Goal: Information Seeking & Learning: Learn about a topic

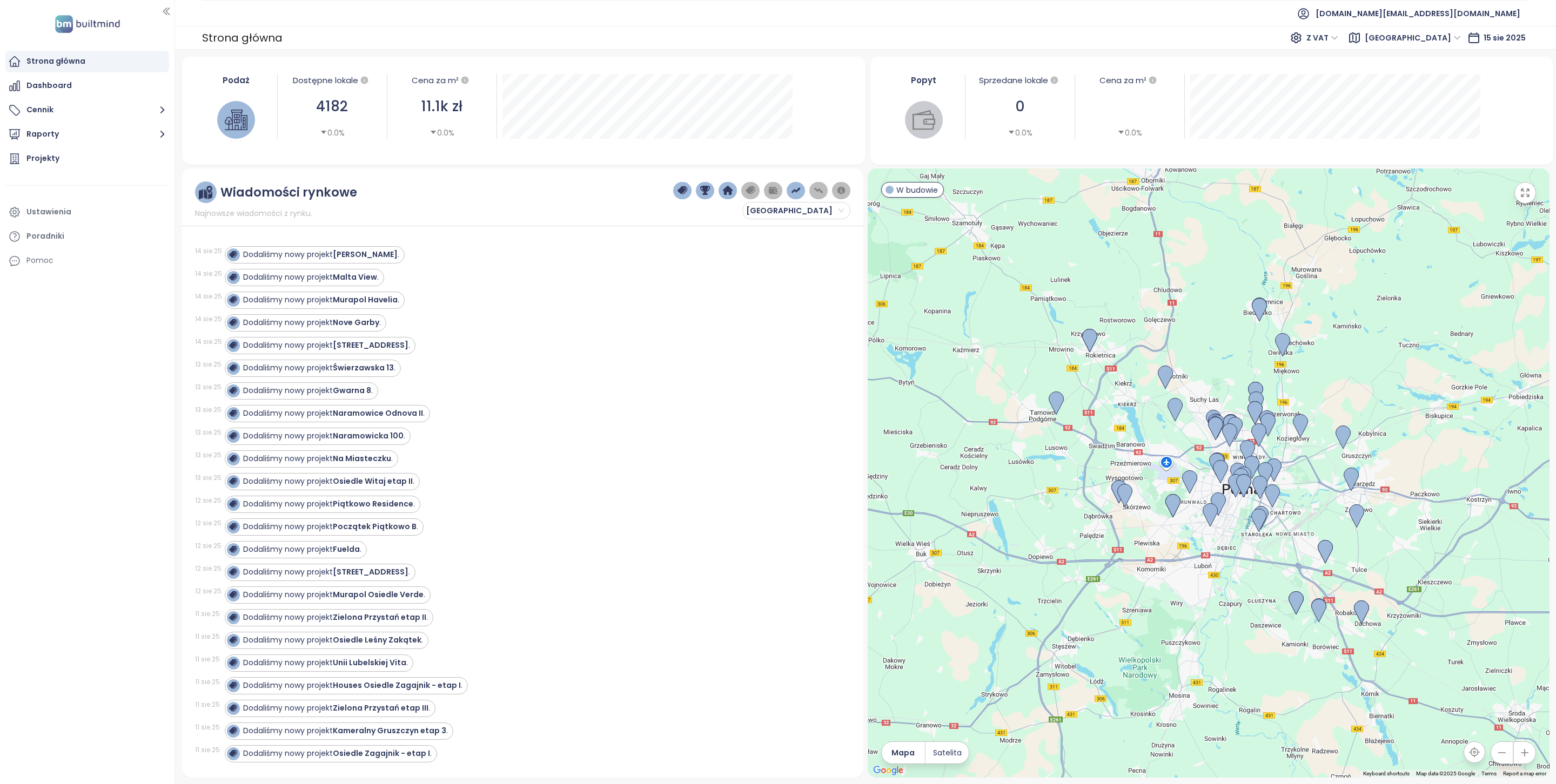
click at [1472, 34] on icon at bounding box center [1473, 37] width 10 height 10
click at [1443, 39] on span "[GEOGRAPHIC_DATA]" at bounding box center [1413, 37] width 96 height 16
click at [1441, 80] on div "Krakow" at bounding box center [1472, 77] width 86 height 12
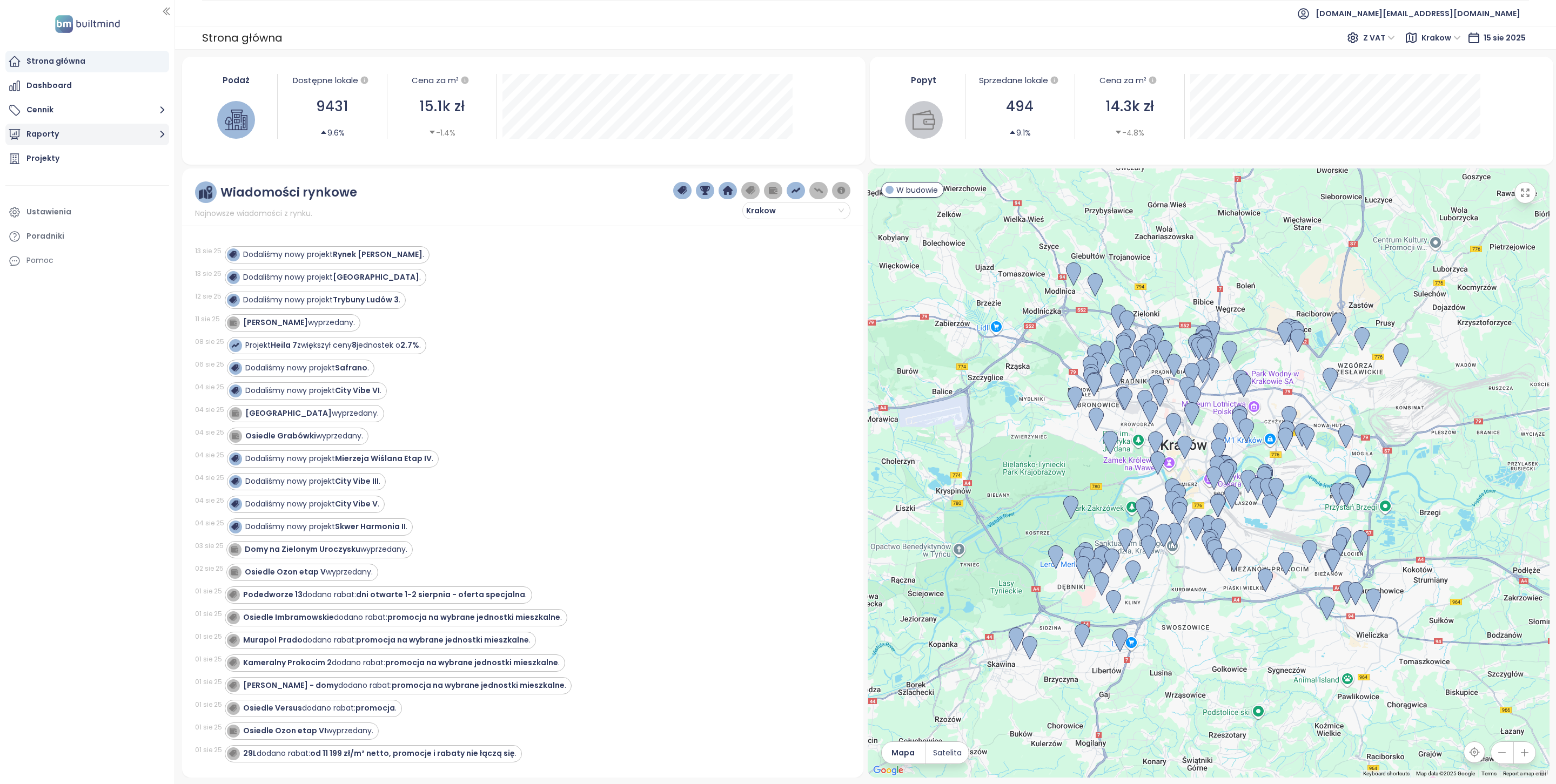
click at [92, 133] on button "Raporty" at bounding box center [87, 134] width 164 height 22
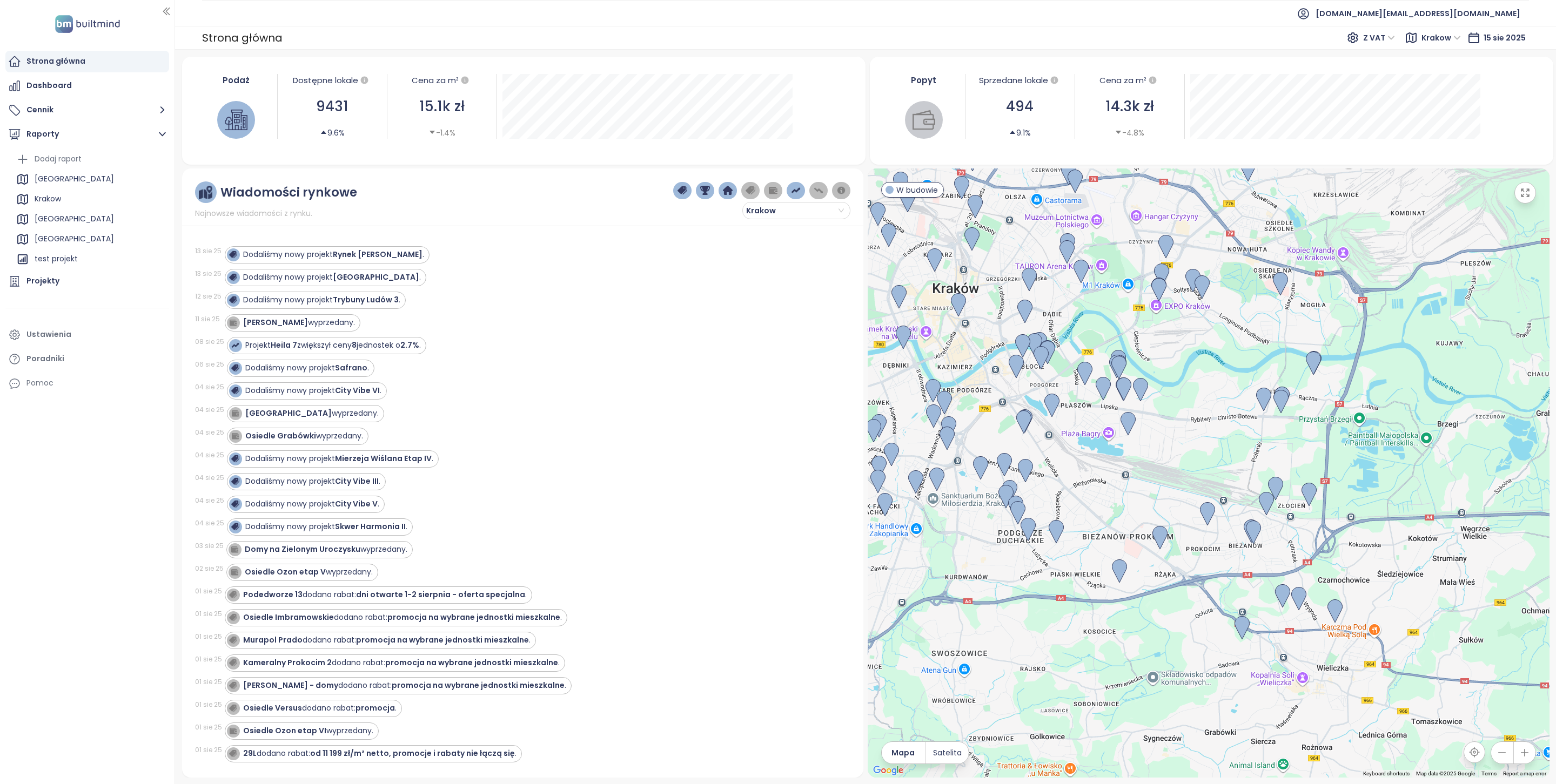
drag, startPoint x: 1411, startPoint y: 550, endPoint x: 1410, endPoint y: 490, distance: 60.0
click at [1410, 490] on div at bounding box center [1208, 473] width 682 height 609
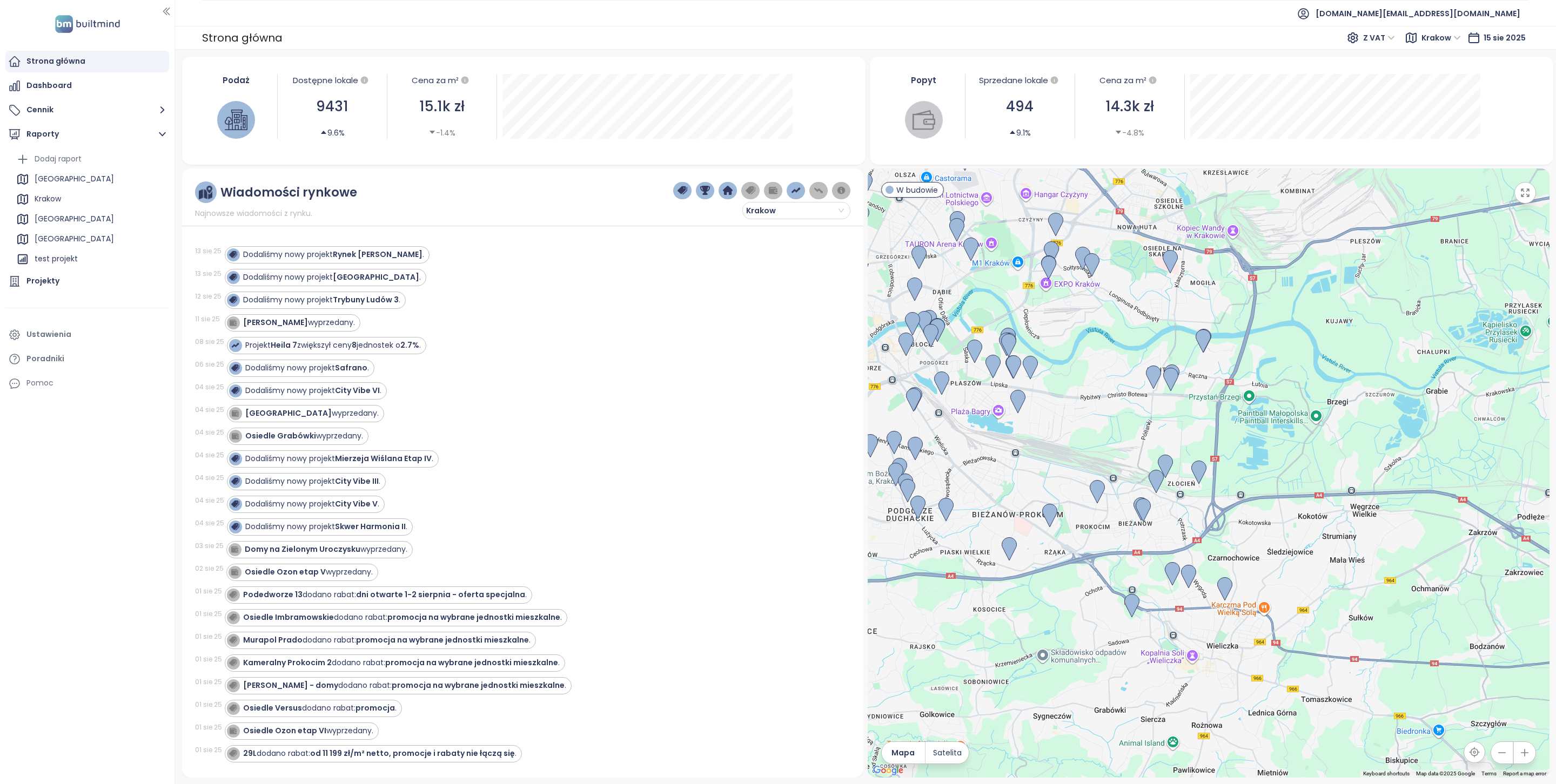
drag, startPoint x: 1451, startPoint y: 547, endPoint x: 1339, endPoint y: 527, distance: 113.8
click at [1339, 527] on div at bounding box center [1208, 473] width 682 height 609
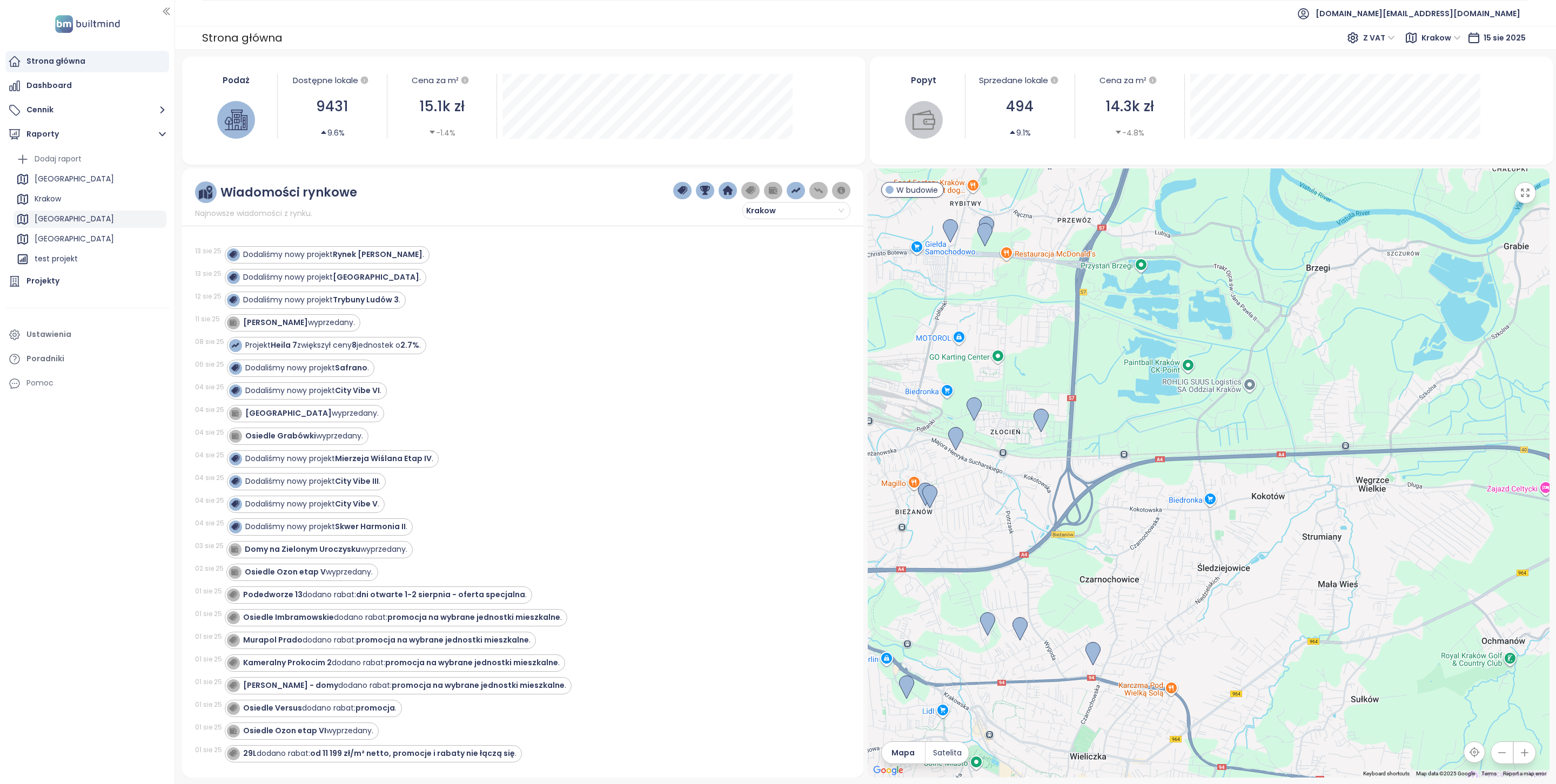
click at [75, 223] on div "[GEOGRAPHIC_DATA]" at bounding box center [90, 219] width 153 height 17
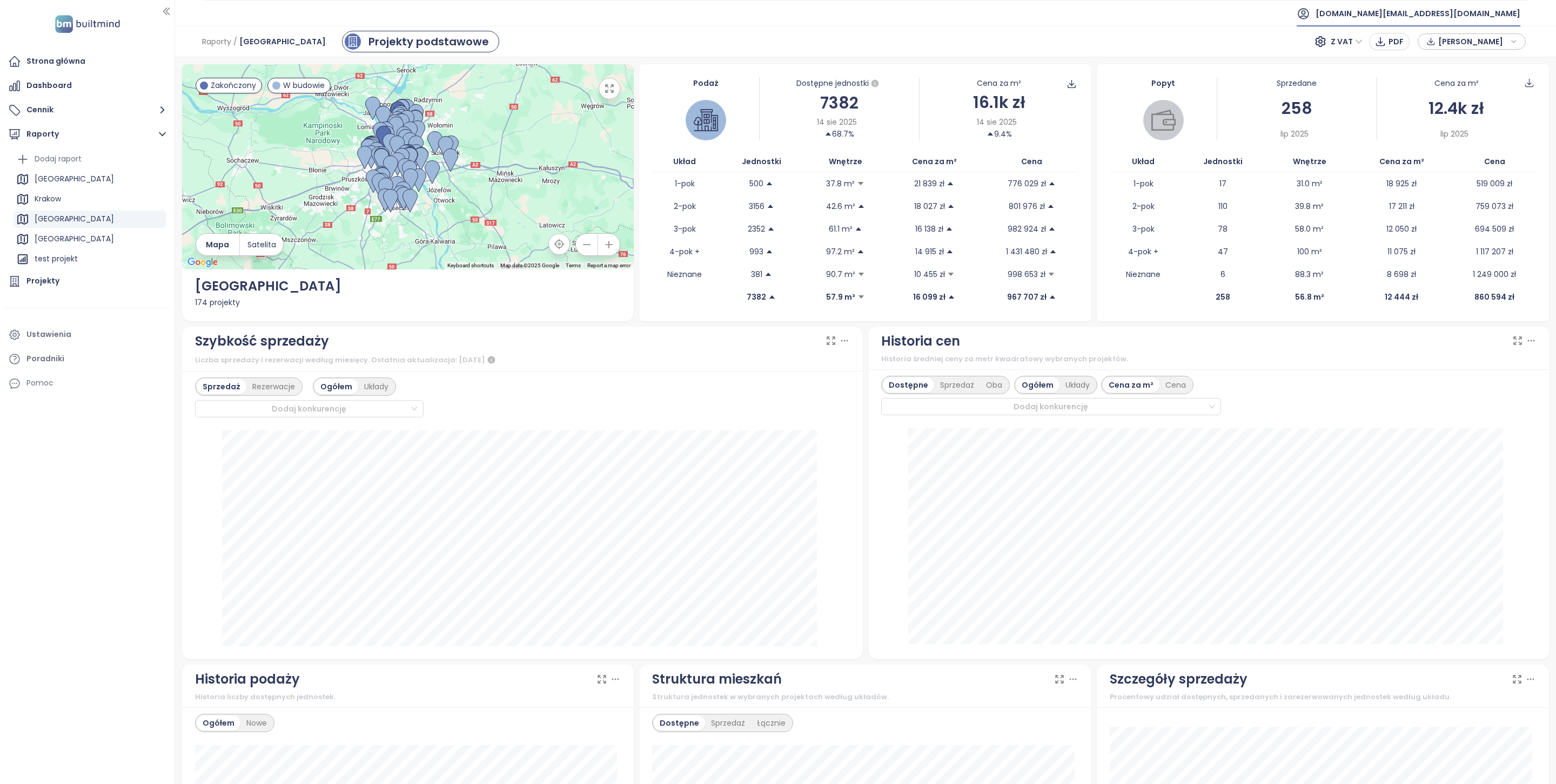
click at [1436, 19] on span "[DOMAIN_NAME][EMAIL_ADDRESS][DOMAIN_NAME]" at bounding box center [1418, 13] width 205 height 26
click at [1439, 45] on span "Wyloguj się" at bounding box center [1445, 44] width 42 height 11
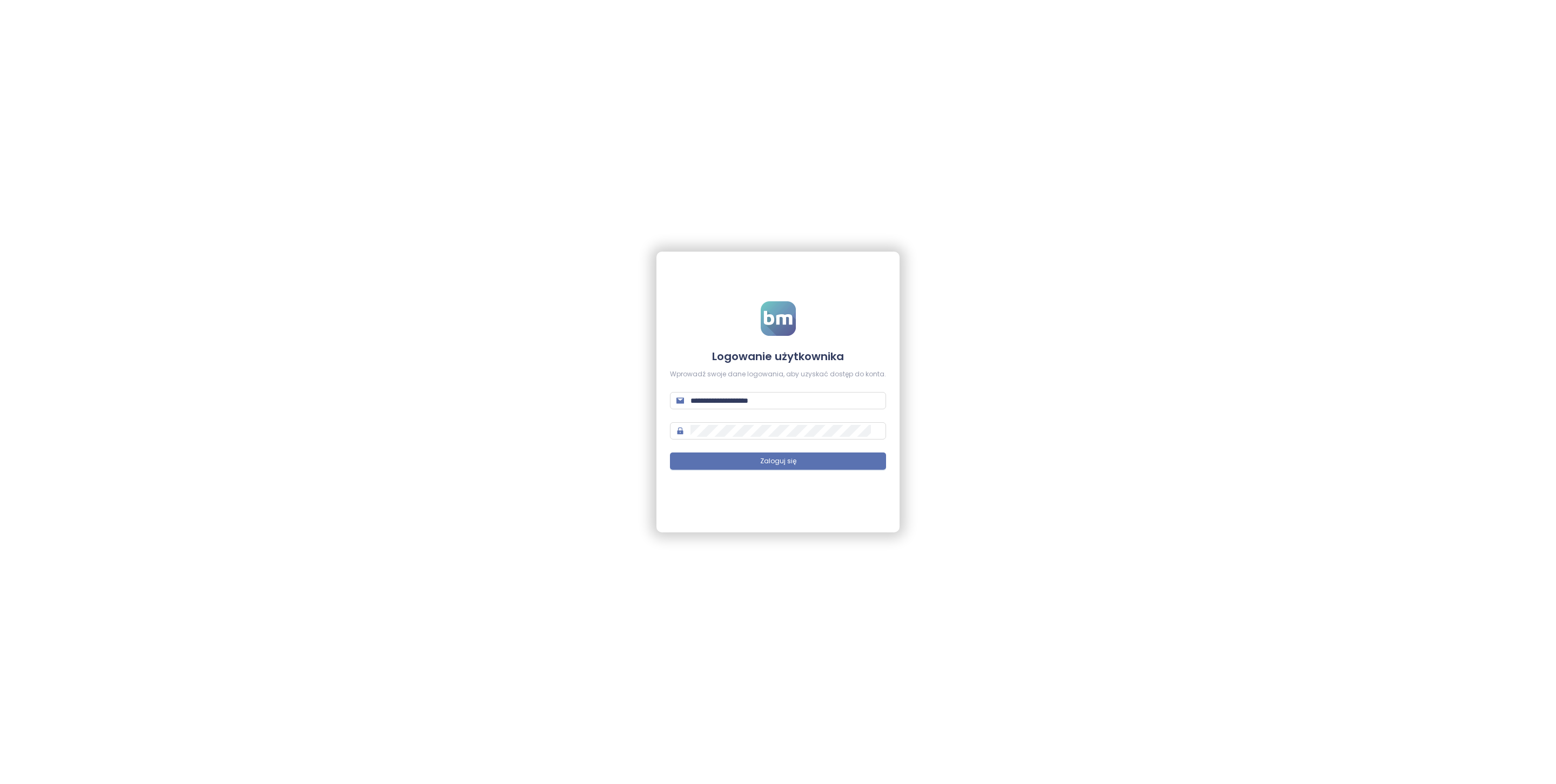
click at [775, 410] on form "**********" at bounding box center [778, 392] width 216 height 182
click at [775, 400] on input "**********" at bounding box center [784, 401] width 189 height 12
click at [775, 400] on input "*" at bounding box center [784, 401] width 189 height 12
type input "**********"
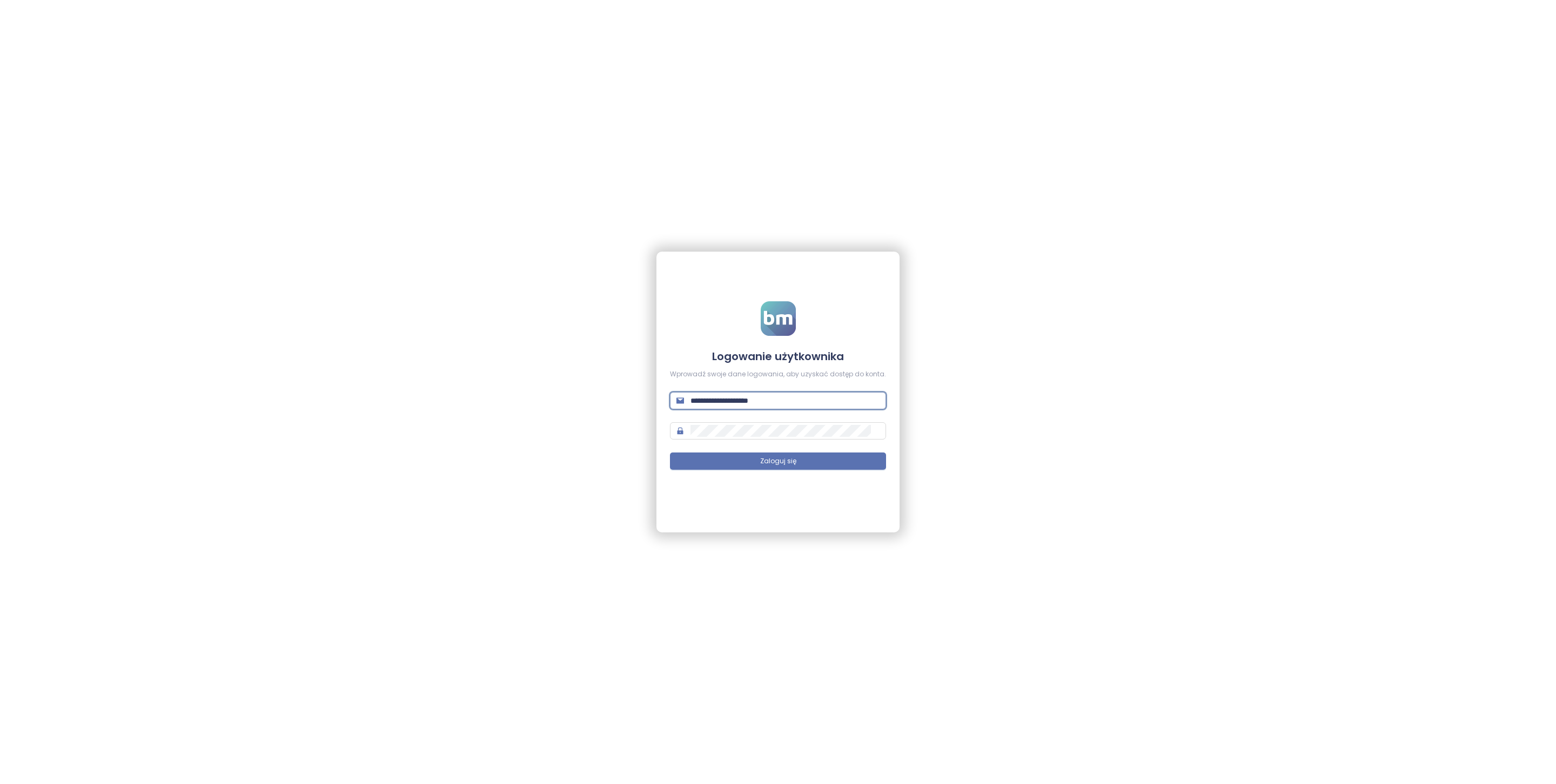
click at [807, 473] on form "**********" at bounding box center [778, 392] width 216 height 182
click at [807, 472] on form "**********" at bounding box center [778, 392] width 216 height 182
click at [807, 458] on button "Zaloguj się" at bounding box center [778, 461] width 216 height 17
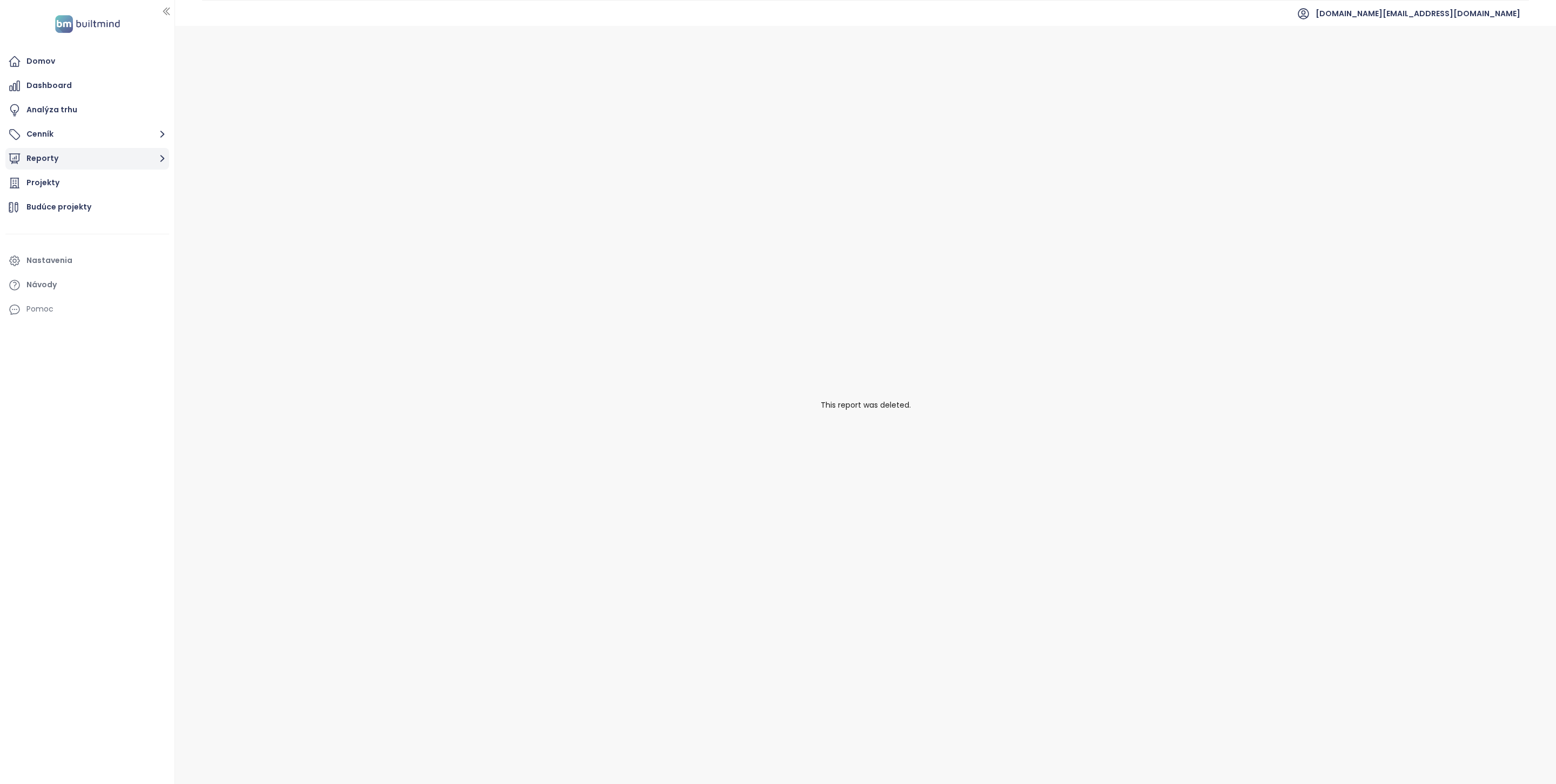
click at [74, 165] on button "Reporty" at bounding box center [87, 159] width 164 height 22
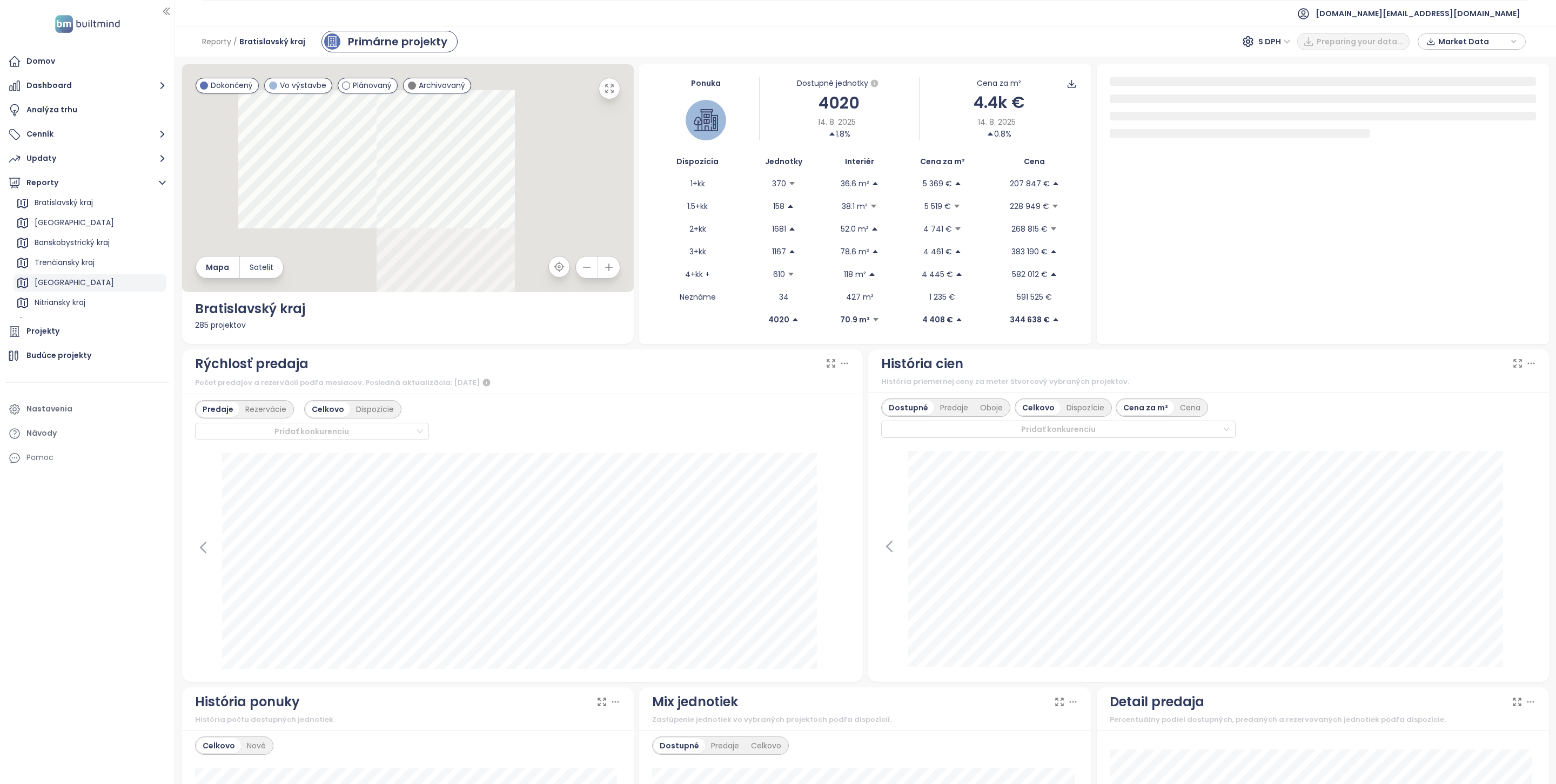
scroll to position [78, 0]
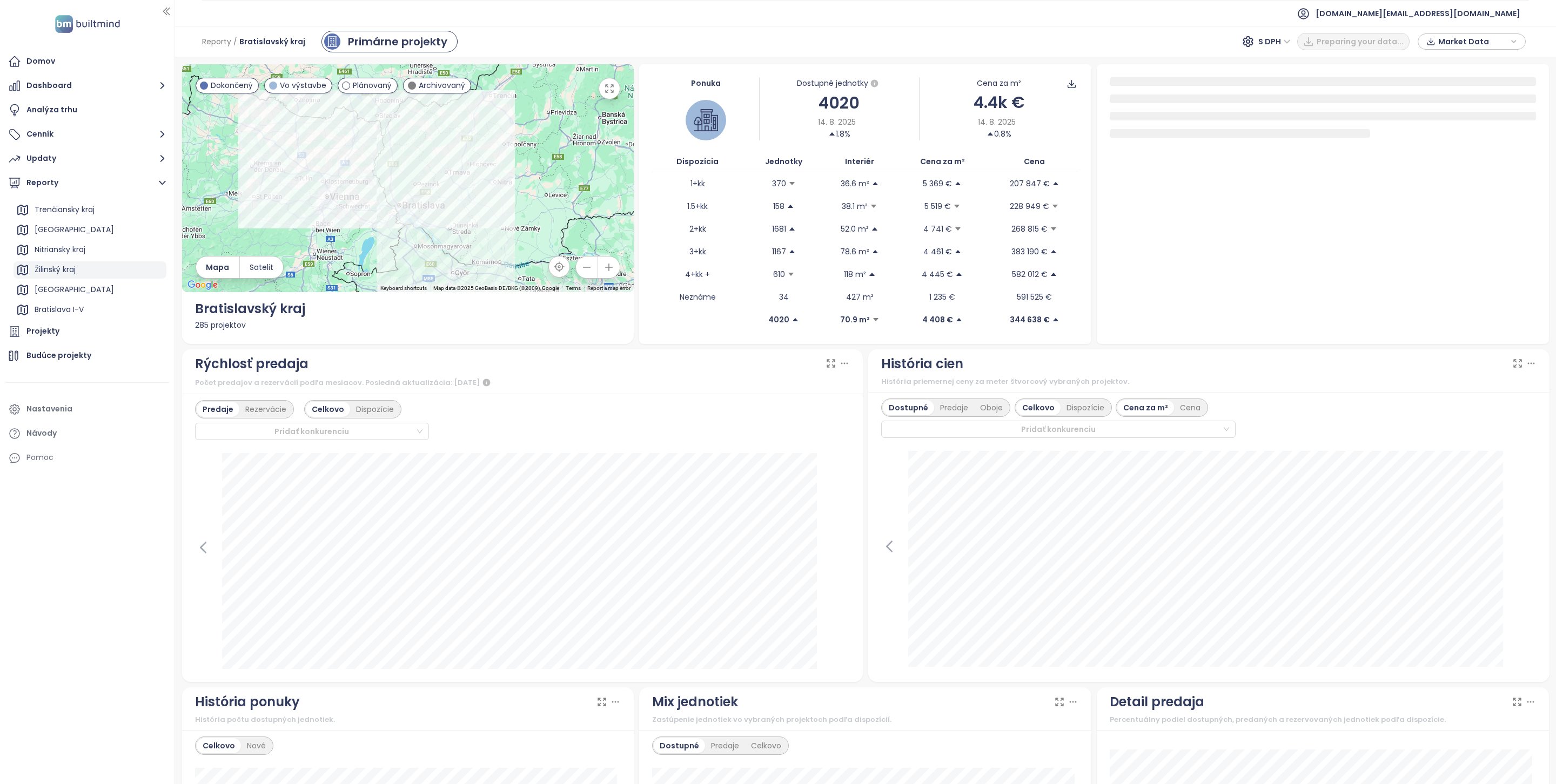
click at [72, 271] on div "Žilinský kraj" at bounding box center [55, 269] width 41 height 13
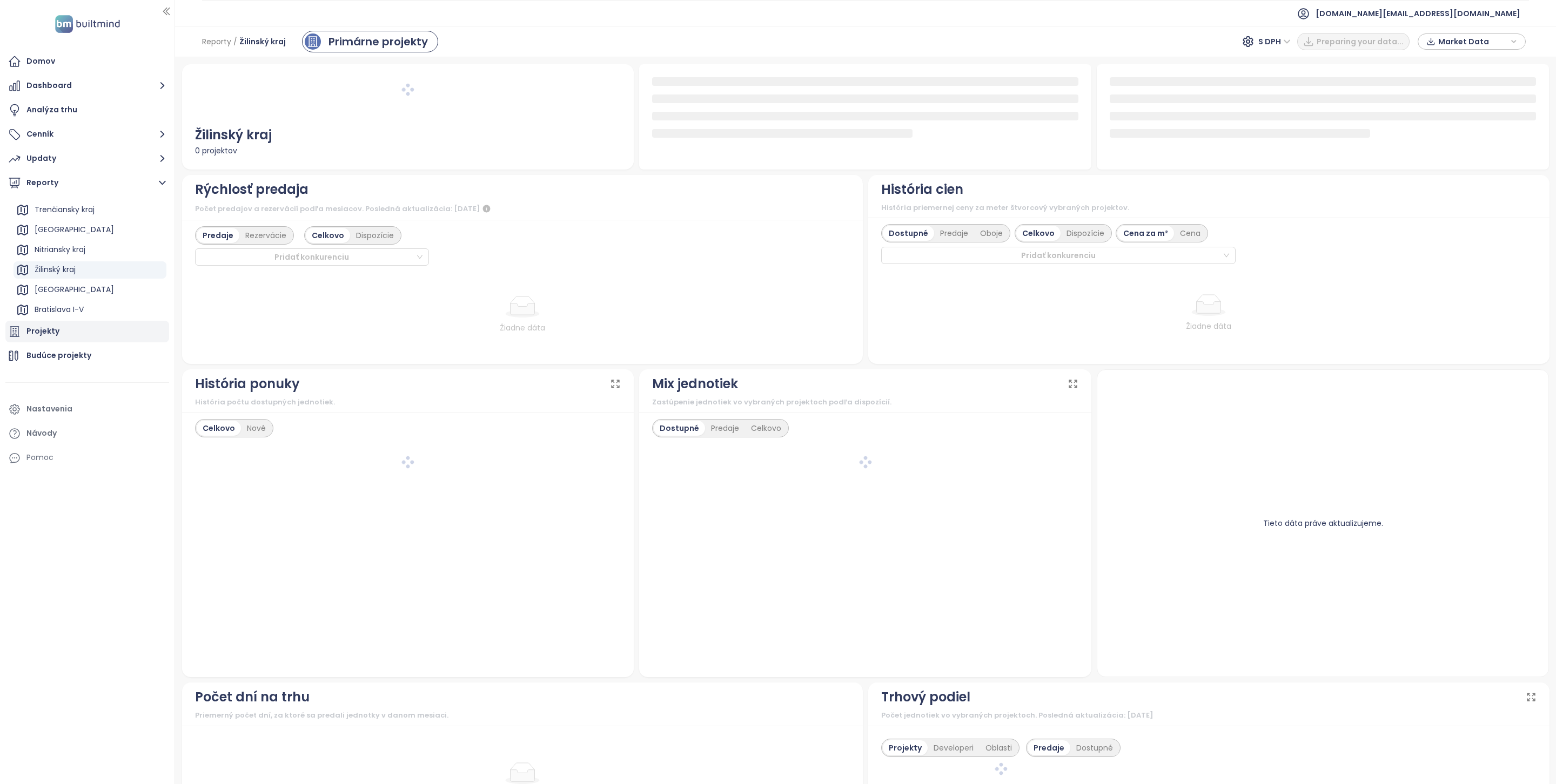
click at [61, 340] on div "Projekty" at bounding box center [87, 332] width 164 height 22
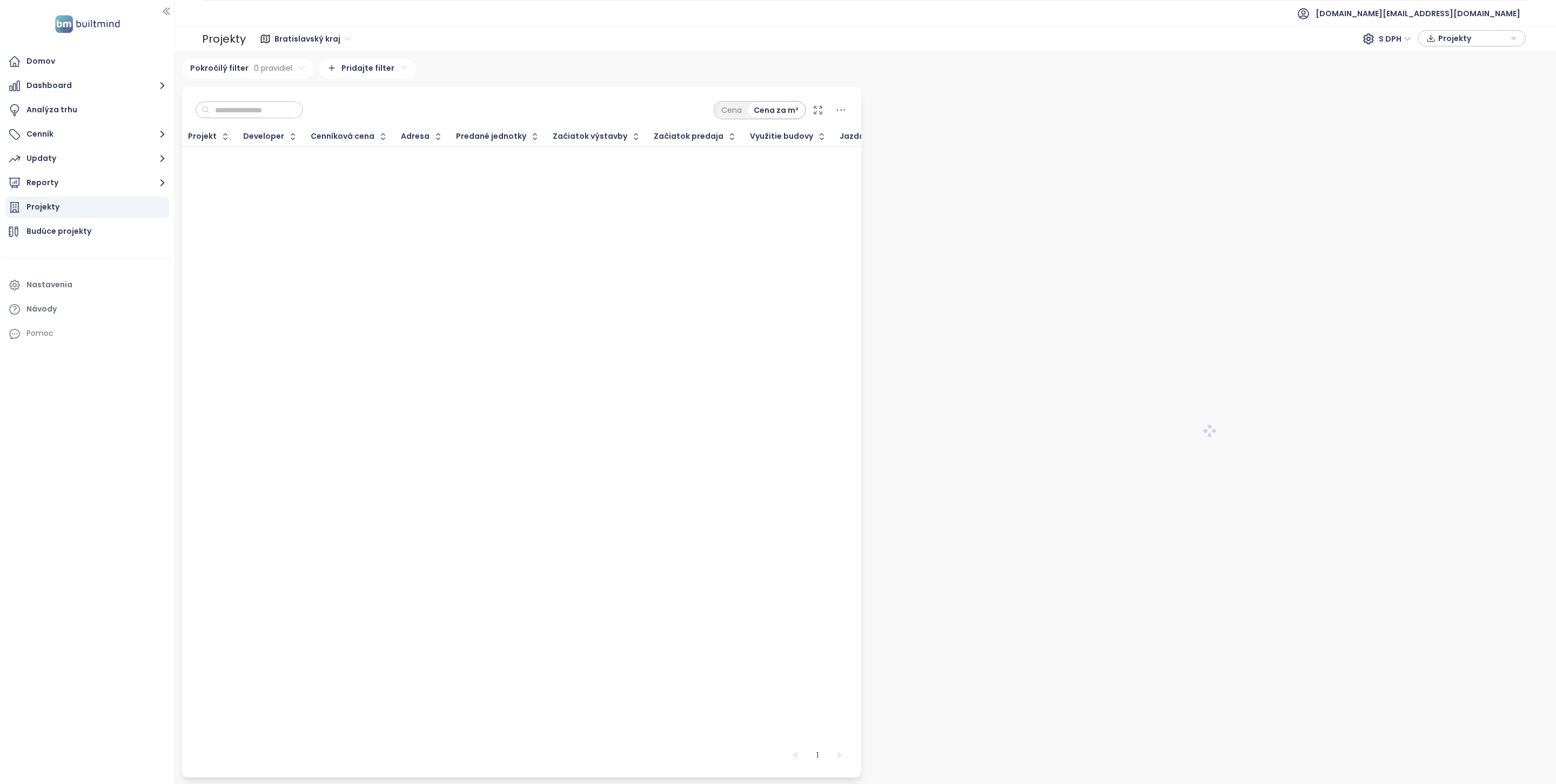
click at [249, 111] on input "text" at bounding box center [253, 109] width 88 height 16
click at [302, 29] on div "Bratislavský kraj S DPH Projekty" at bounding box center [887, 39] width 1283 height 22
click at [302, 35] on span "Bratislavský kraj" at bounding box center [312, 38] width 76 height 16
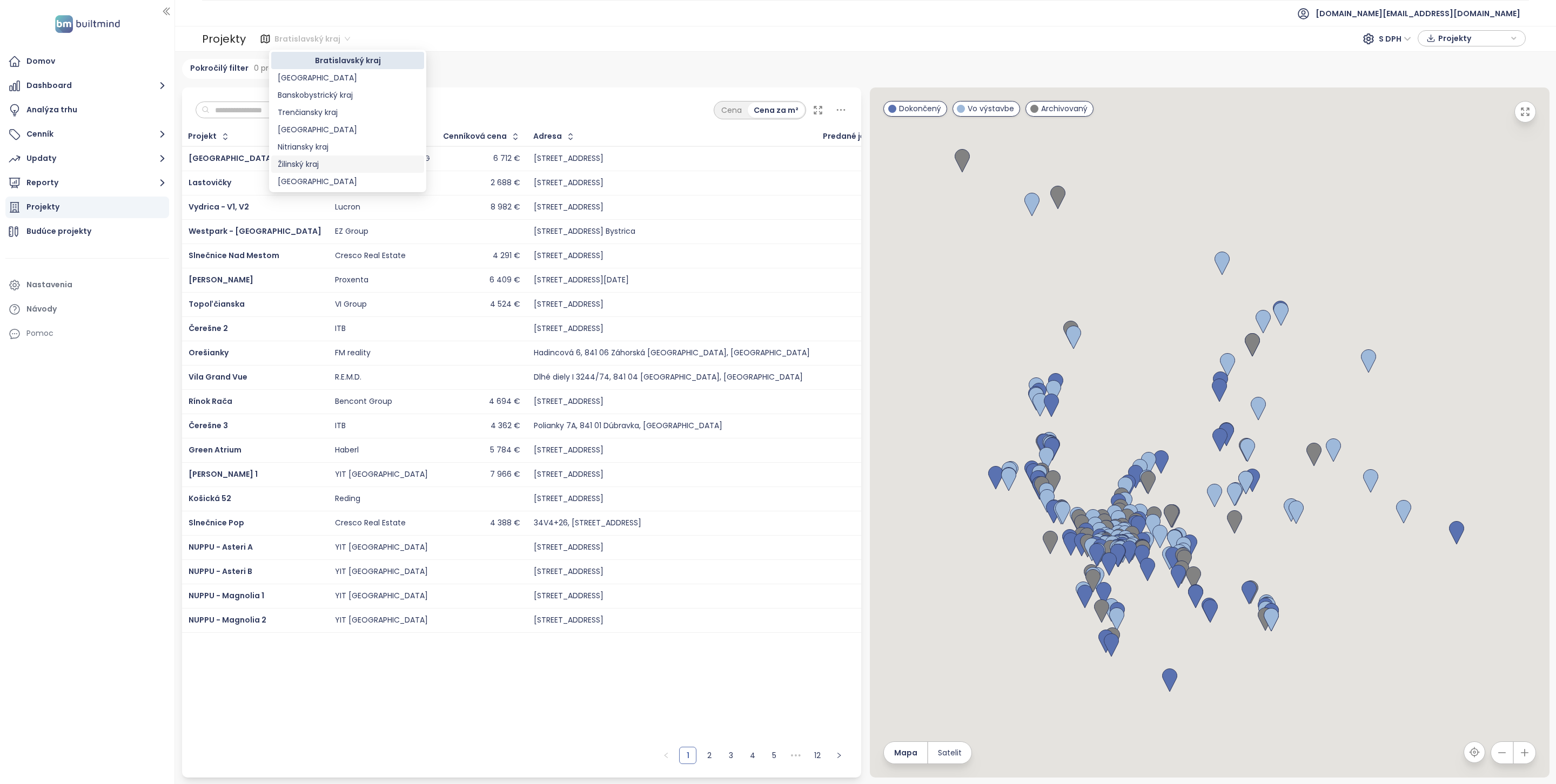
click at [314, 157] on div "Žilinský kraj" at bounding box center [348, 164] width 153 height 17
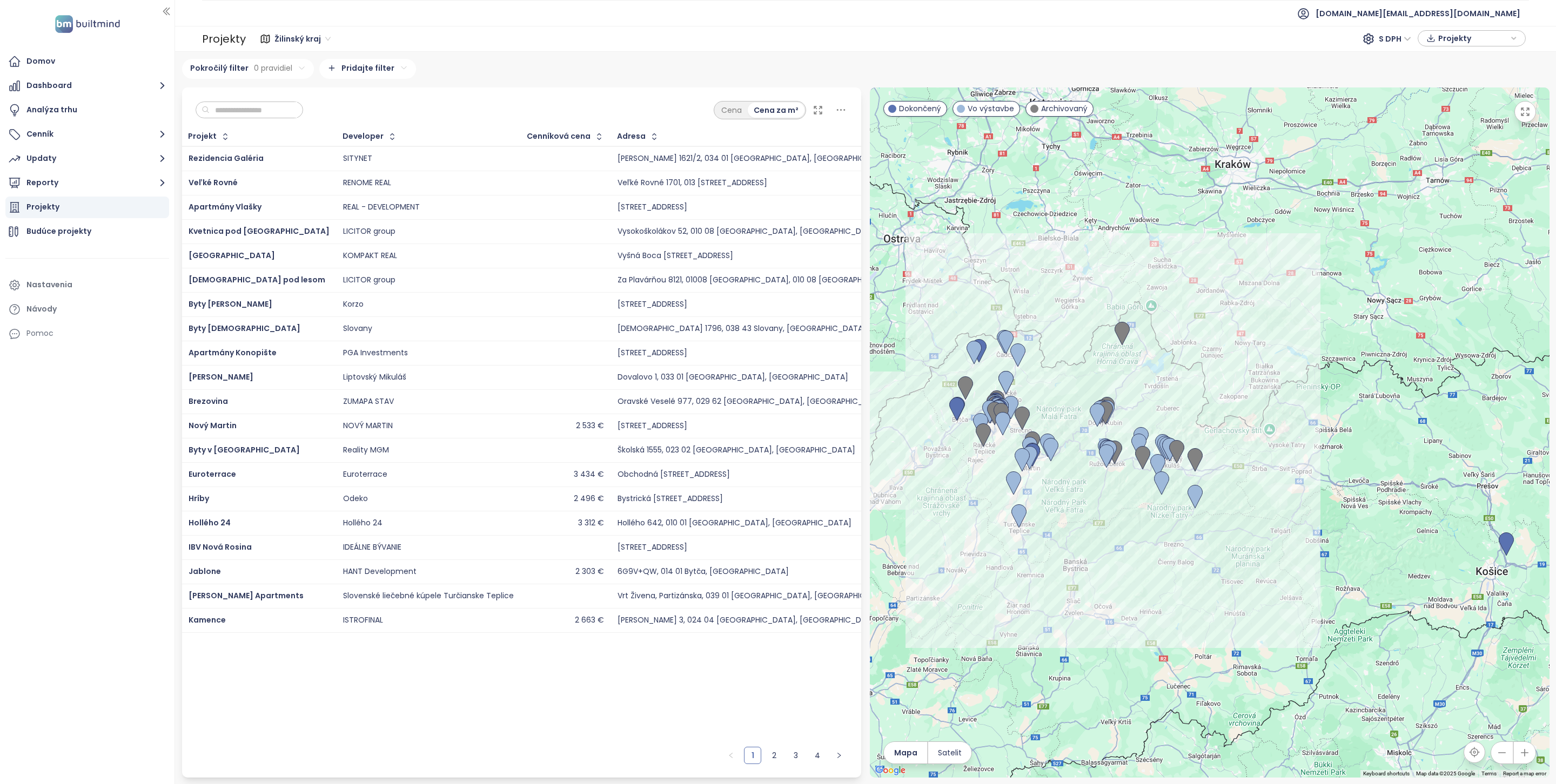
click at [251, 99] on div "Cena Cena za m²" at bounding box center [522, 108] width 680 height 40
click at [251, 105] on input "text" at bounding box center [253, 109] width 88 height 16
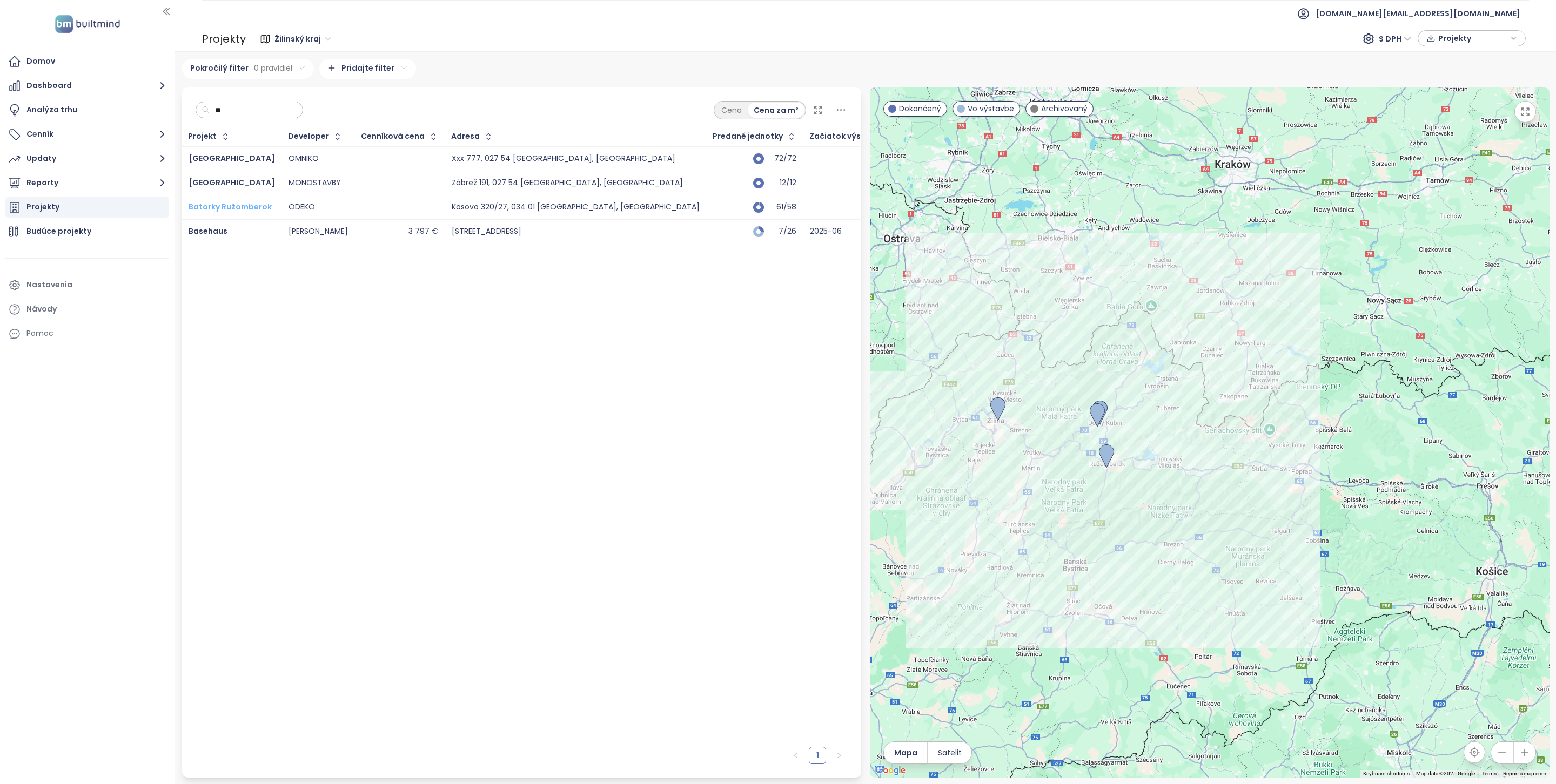
click at [227, 207] on span "Batorky Ružomberok" at bounding box center [230, 207] width 83 height 11
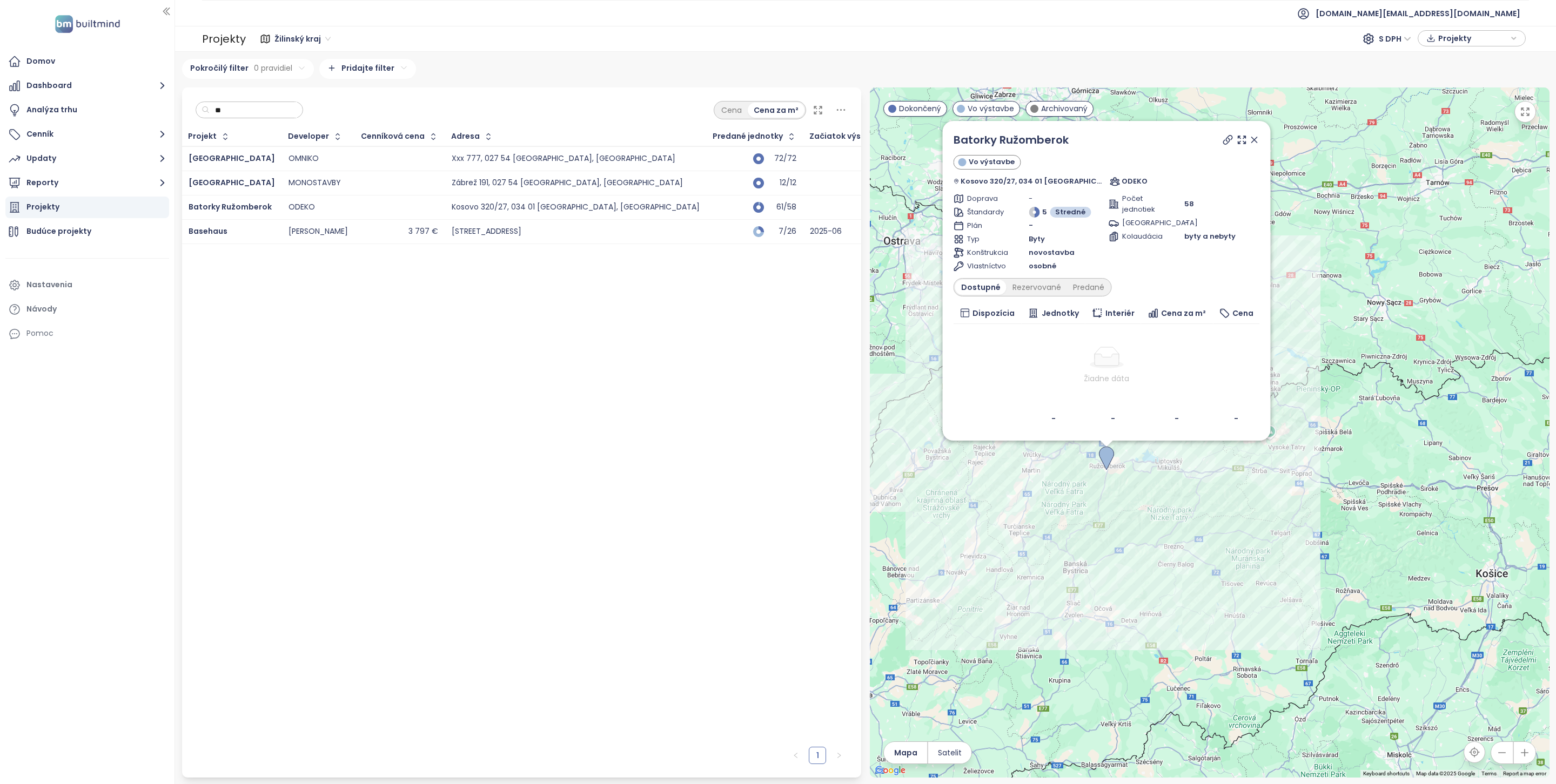
click at [244, 111] on input "**" at bounding box center [253, 109] width 88 height 16
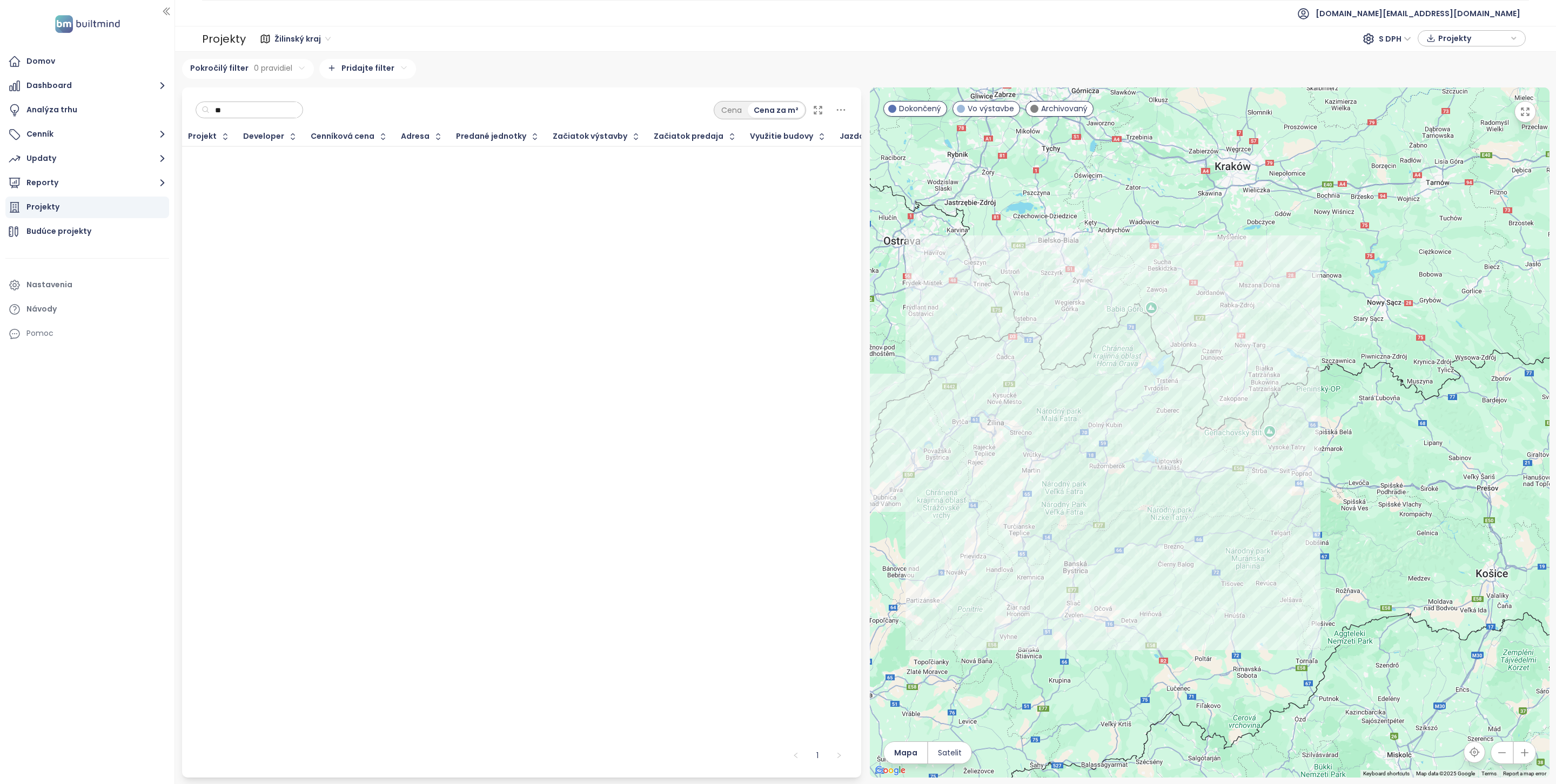
type input "*"
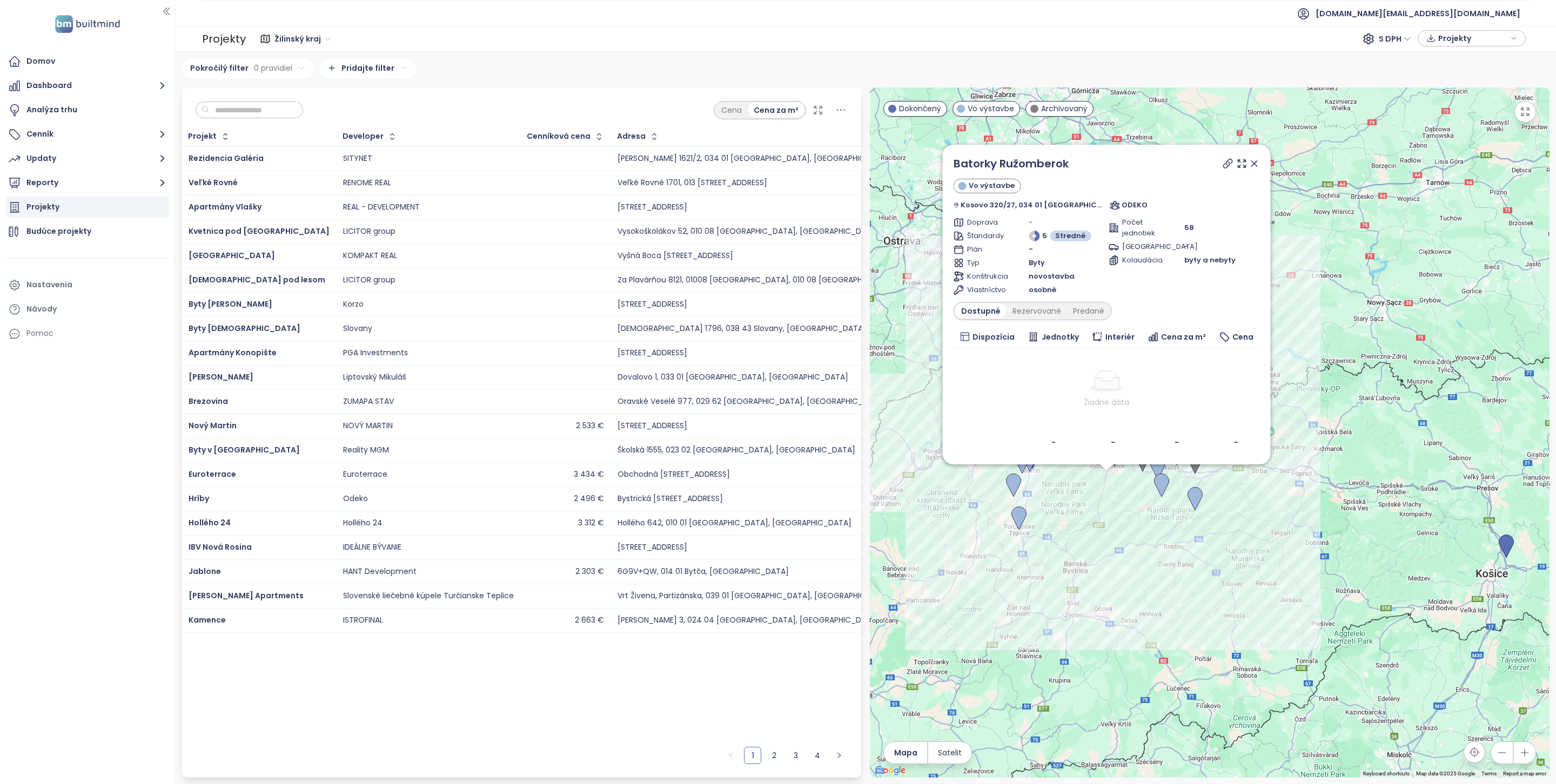
click at [227, 103] on input "text" at bounding box center [253, 109] width 88 height 16
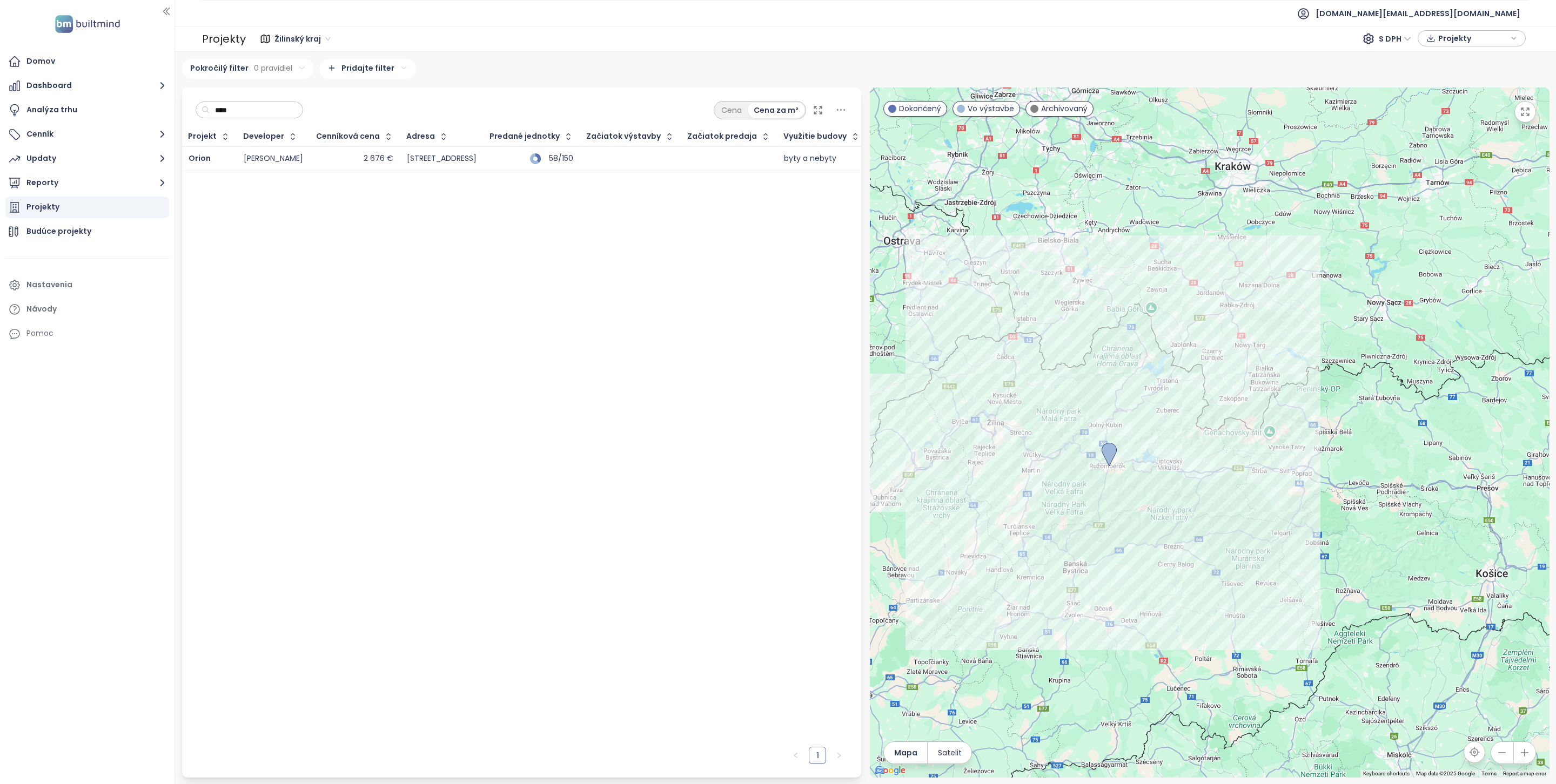
type input "****"
click at [209, 161] on div "Orion" at bounding box center [209, 159] width 42 height 13
click at [202, 159] on span "Orion" at bounding box center [199, 158] width 22 height 11
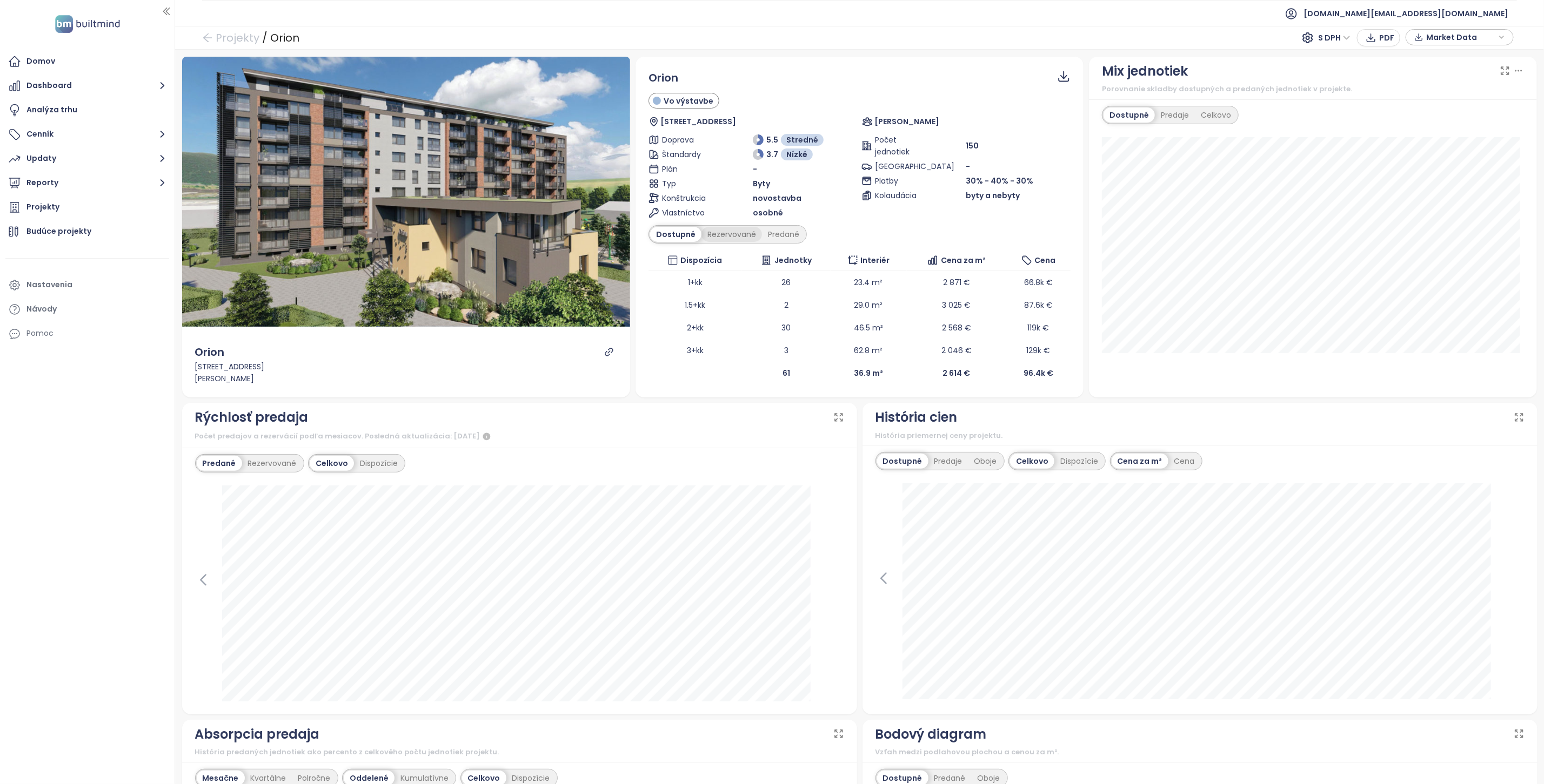
click at [731, 236] on div "Rezervované" at bounding box center [731, 234] width 61 height 15
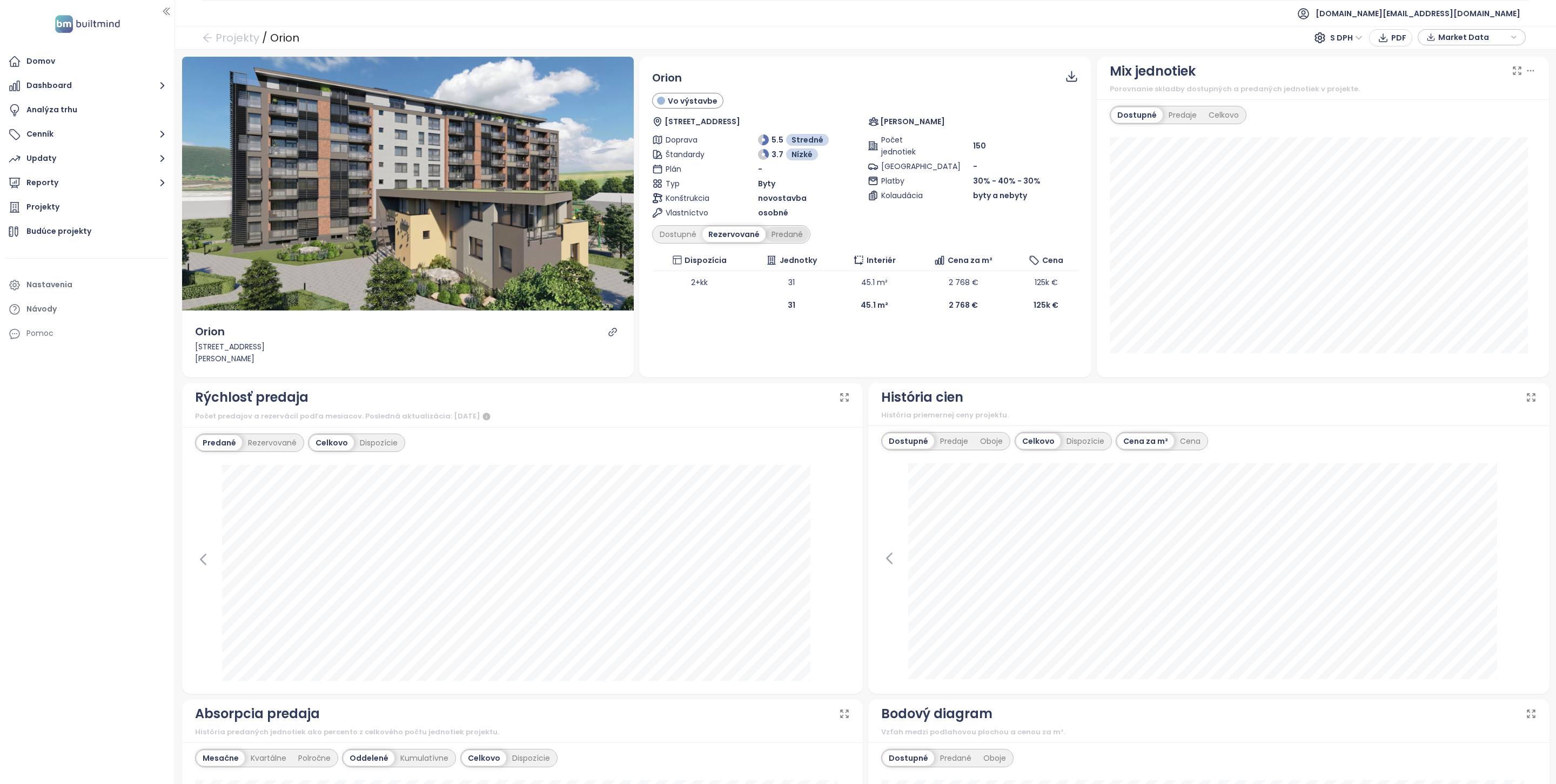
click at [780, 237] on div "Predané" at bounding box center [788, 234] width 44 height 15
click at [689, 237] on div "Dostupné" at bounding box center [678, 234] width 49 height 15
